Goal: Navigation & Orientation: Find specific page/section

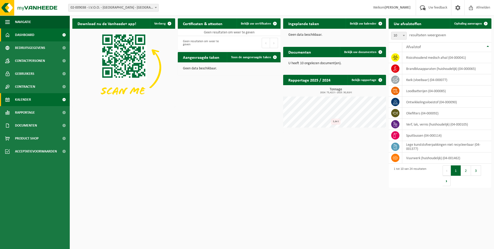
click at [23, 97] on span "Kalender" at bounding box center [23, 99] width 16 height 13
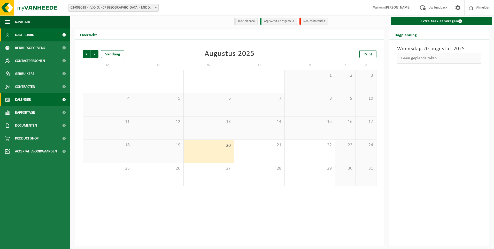
click at [24, 34] on span "Dashboard" at bounding box center [24, 34] width 19 height 13
